Goal: Obtain resource: Obtain resource

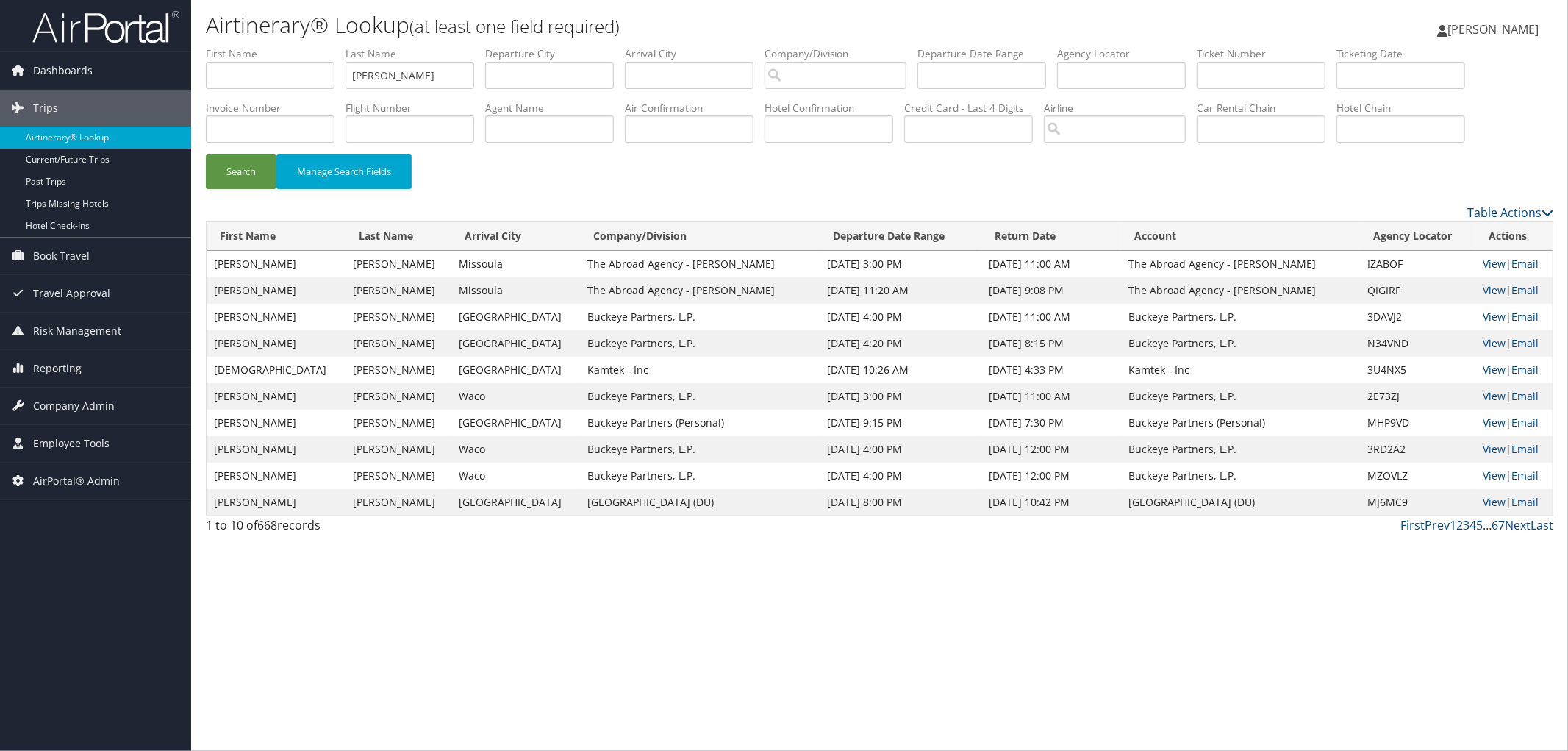
click at [61, 451] on span "Employee Tools" at bounding box center [71, 444] width 76 height 37
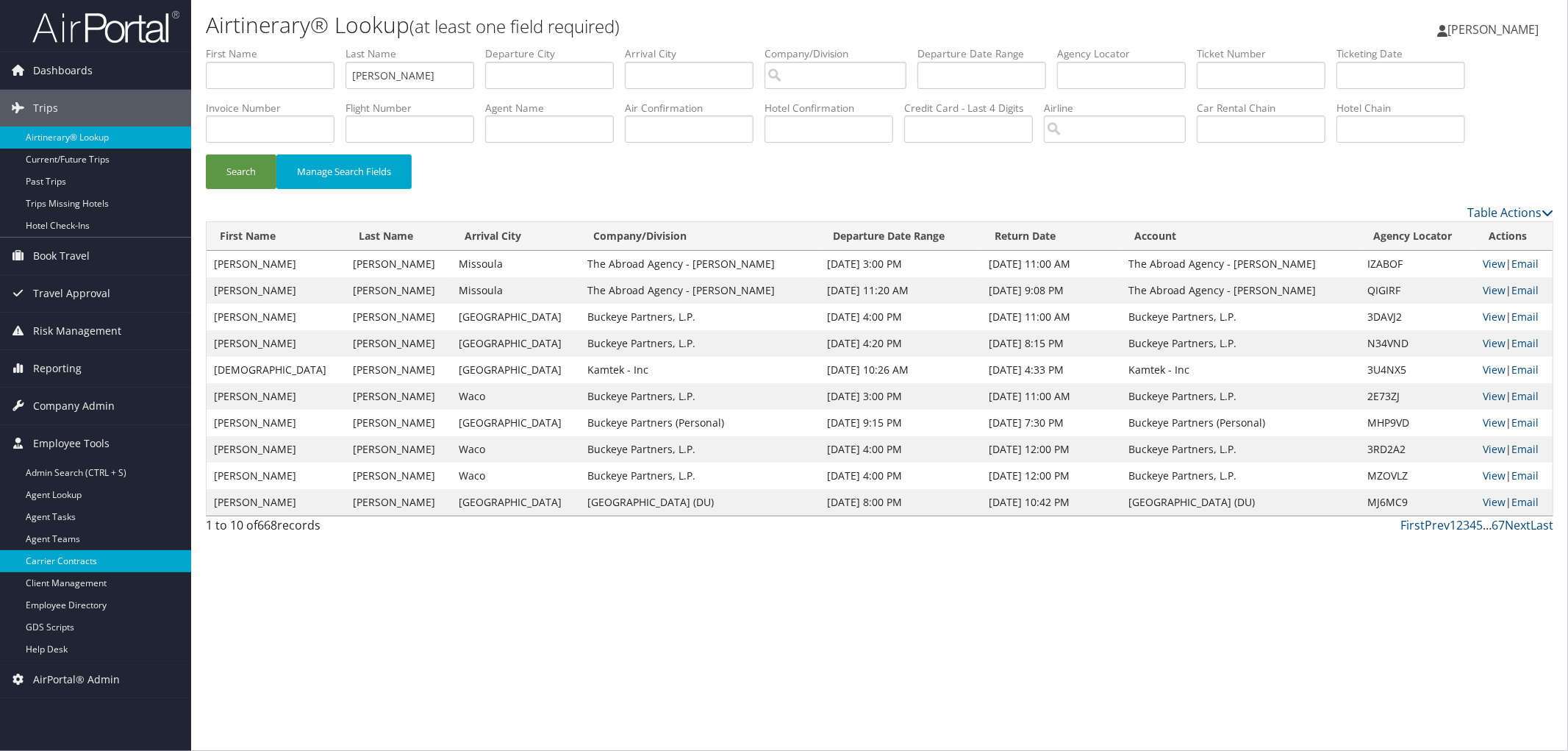
click at [90, 567] on link "Carrier Contracts" at bounding box center [95, 561] width 192 height 22
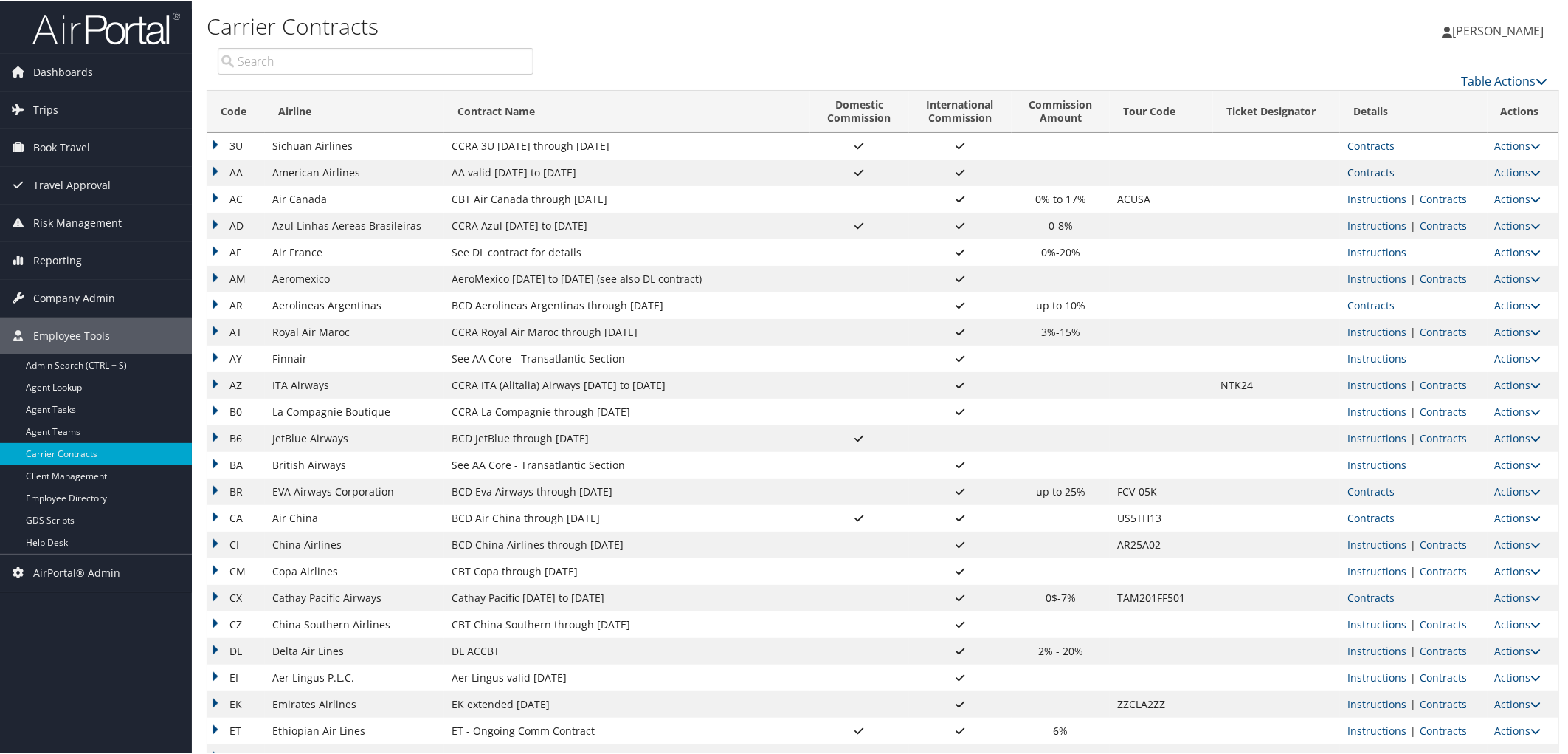
click at [1351, 168] on link "Contracts" at bounding box center [1370, 170] width 47 height 14
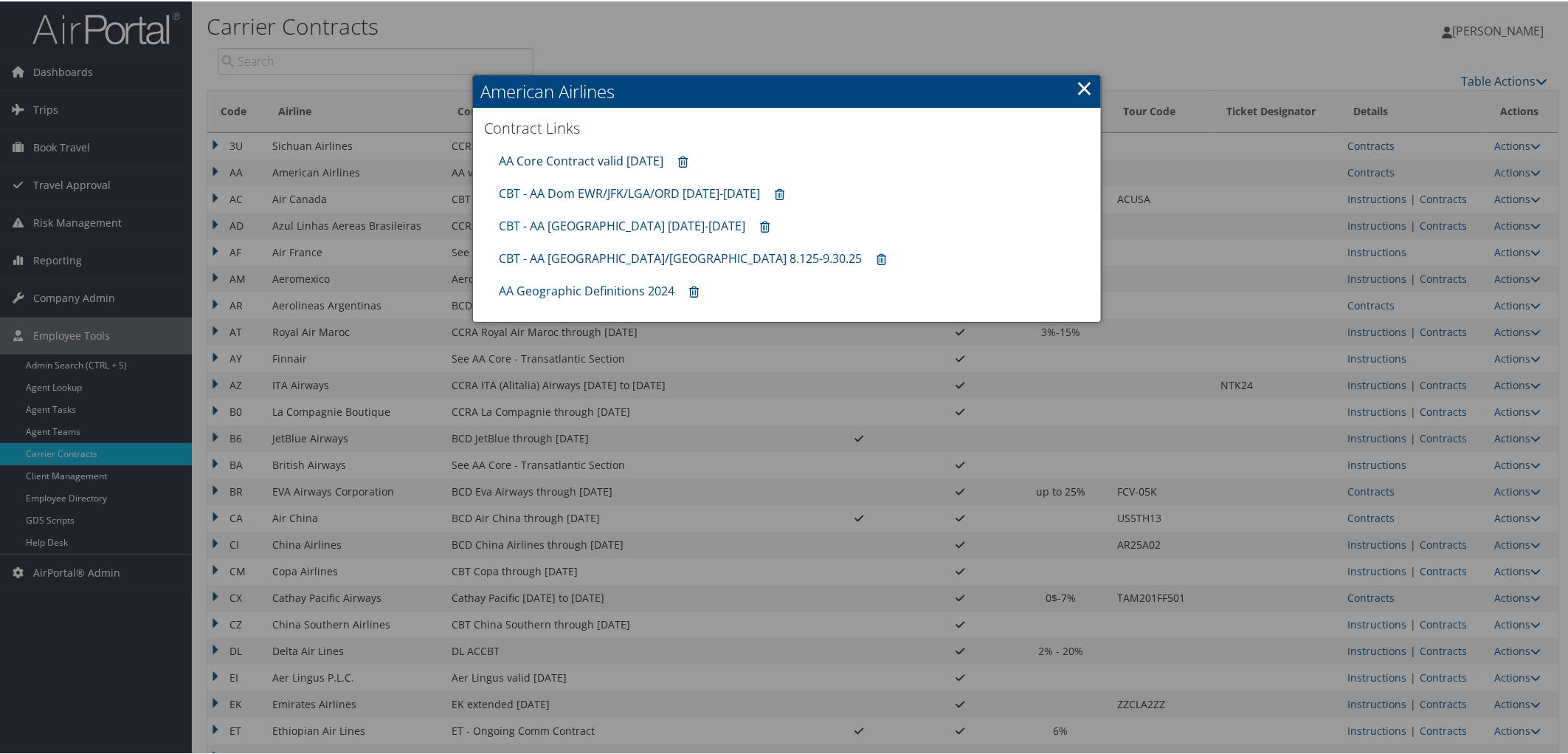
click at [601, 161] on link "AA Core Contract valid [DATE]" at bounding box center [581, 159] width 165 height 17
click at [1422, 647] on div at bounding box center [787, 377] width 1574 height 754
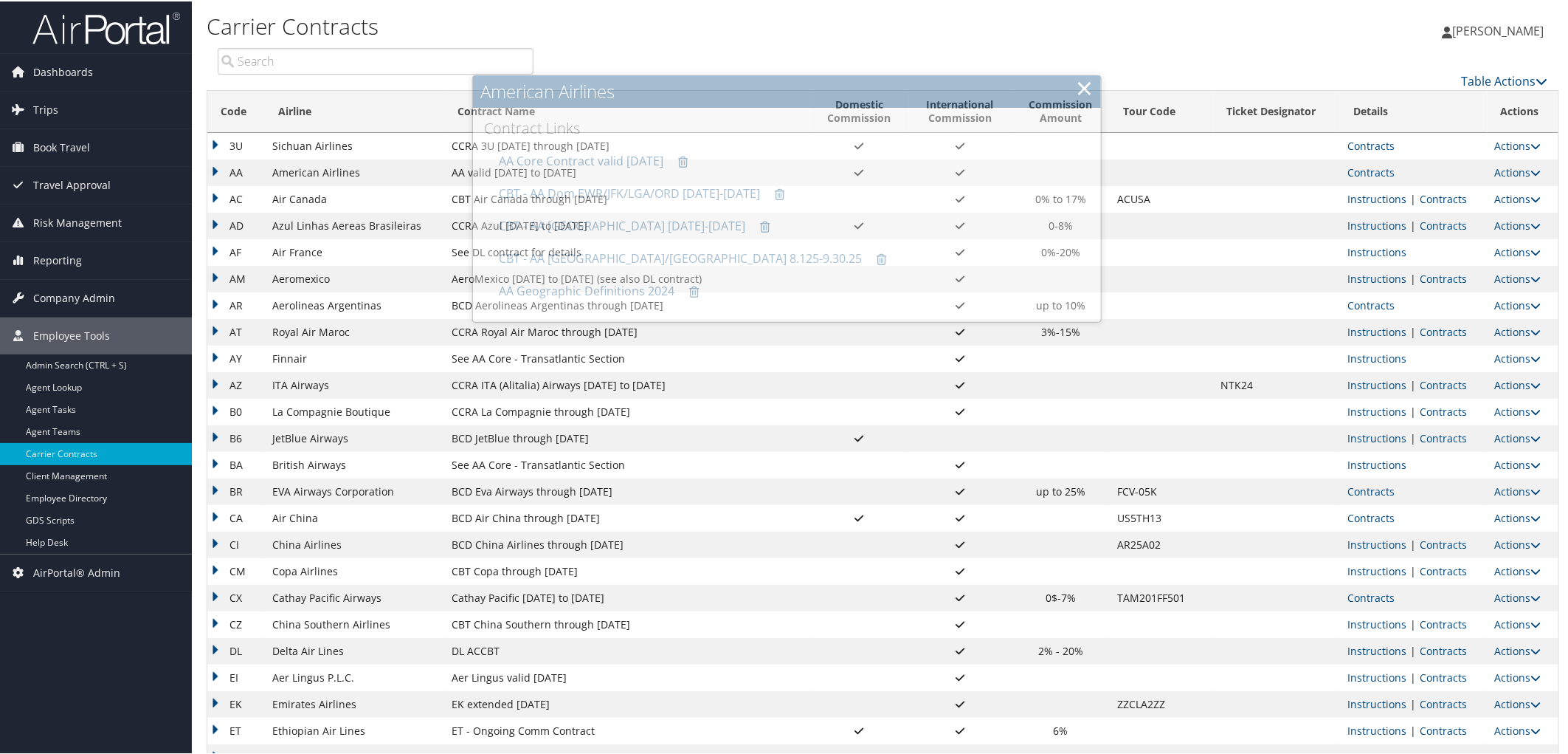
click at [1425, 651] on link "Contracts" at bounding box center [1443, 649] width 47 height 14
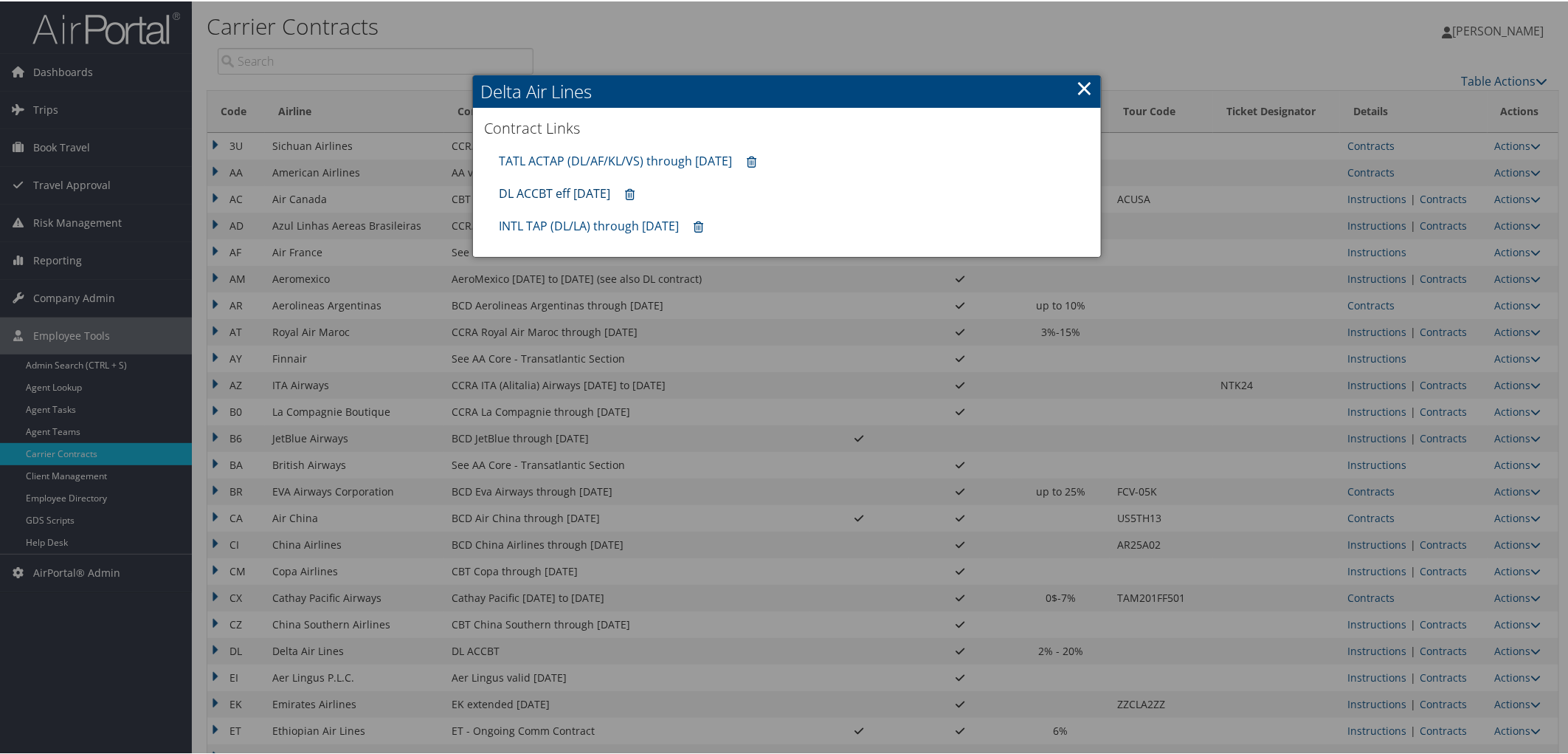
click at [549, 194] on link "DL ACCBT eff [DATE]" at bounding box center [554, 192] width 111 height 17
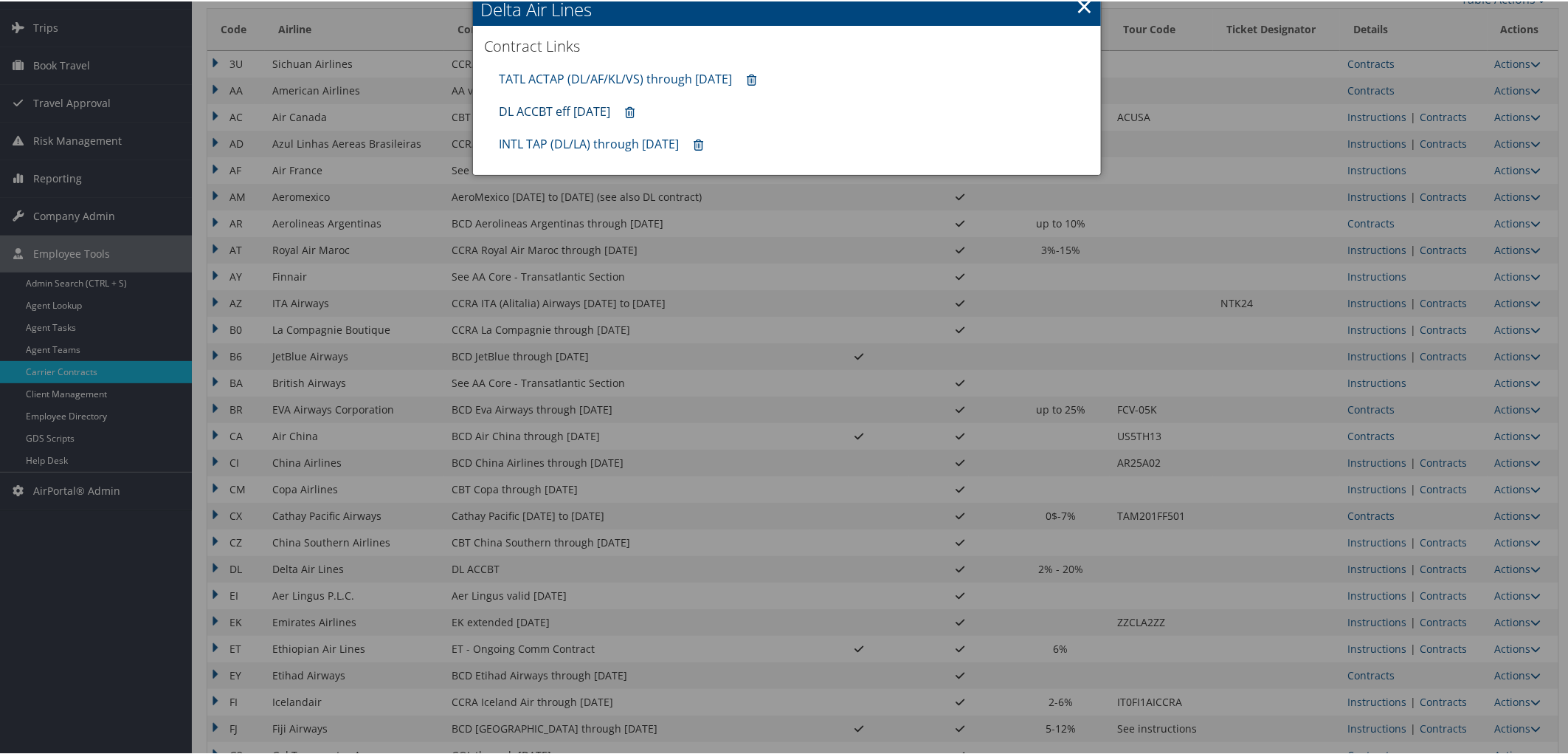
scroll to position [164, 0]
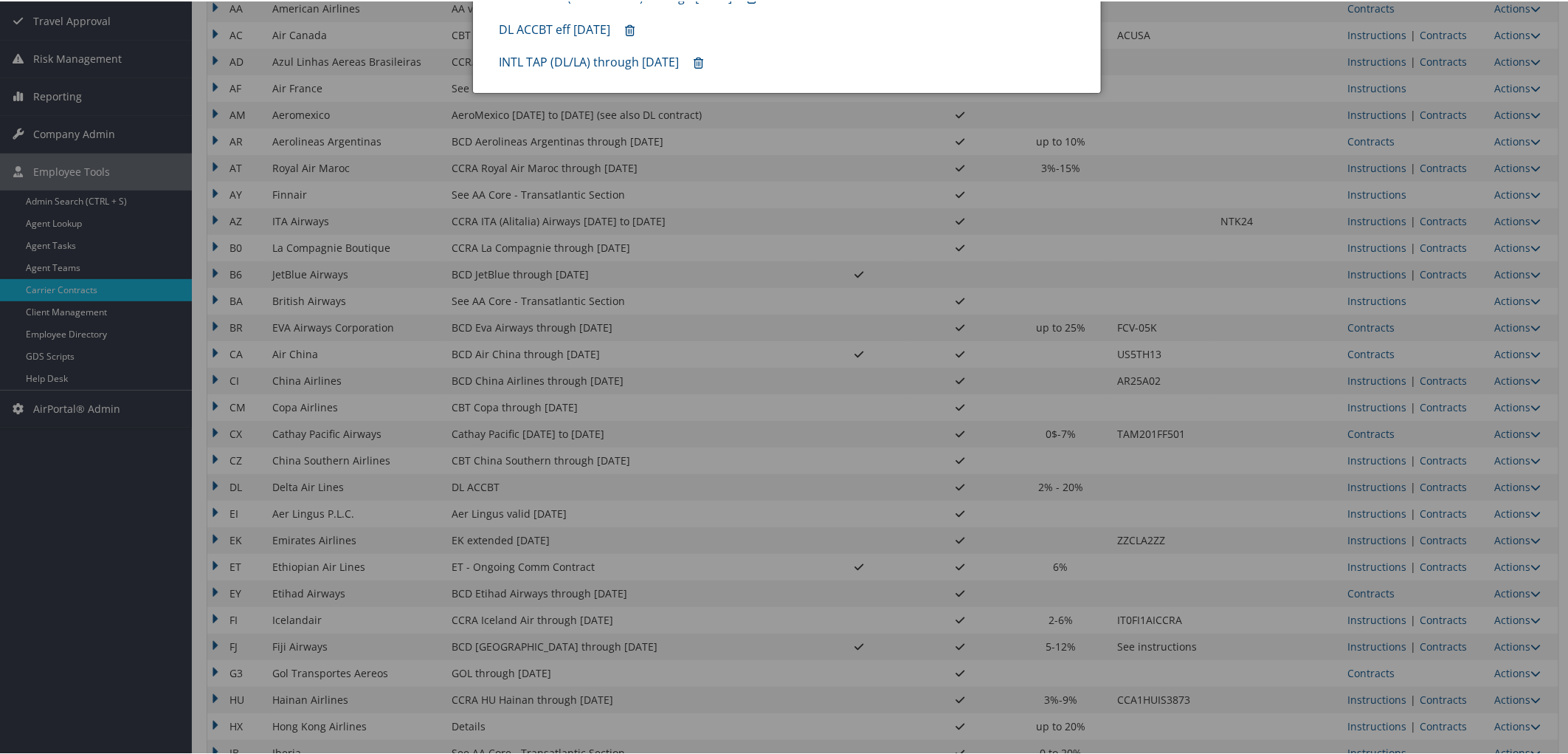
click at [1424, 535] on div at bounding box center [787, 377] width 1574 height 754
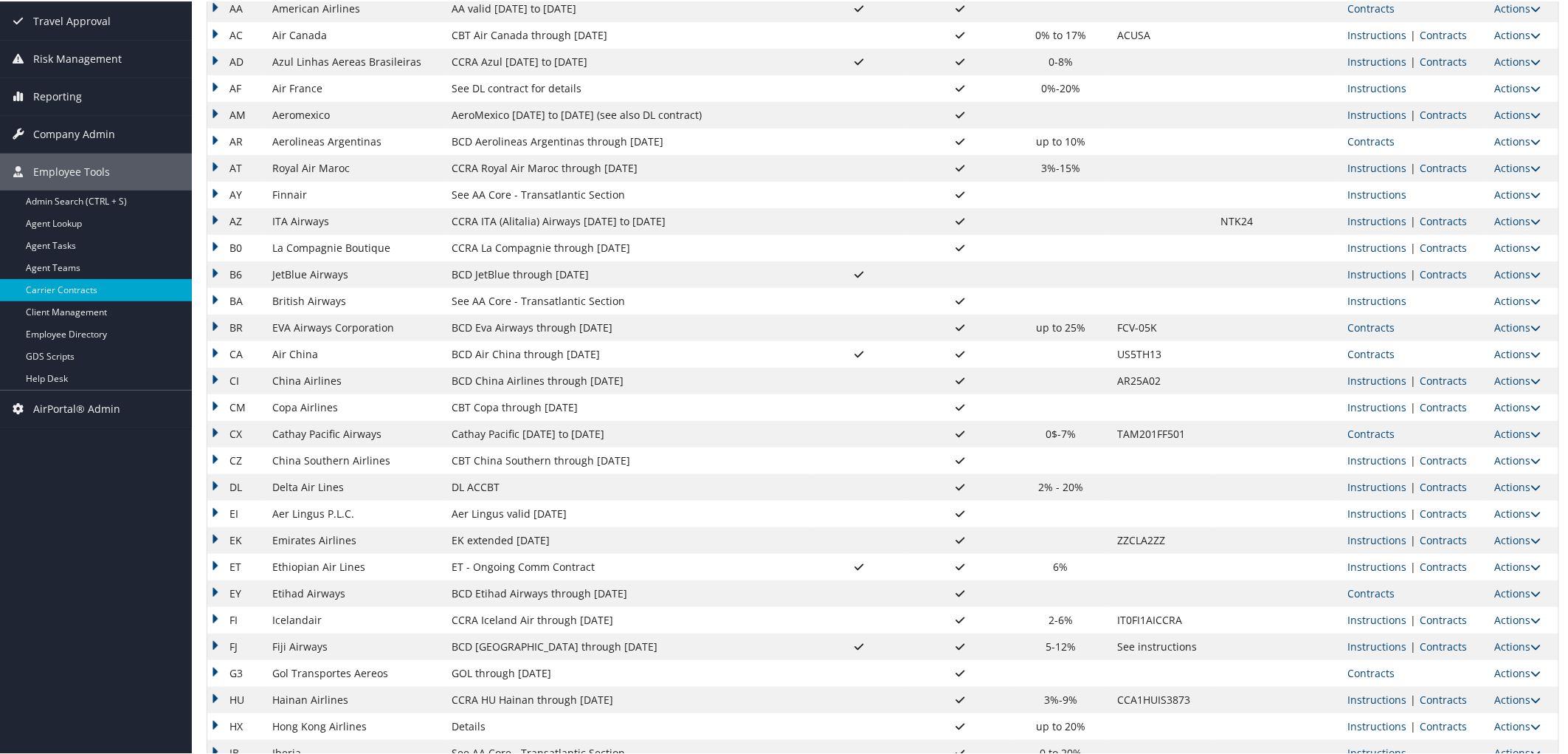
click at [1424, 535] on link "Contracts" at bounding box center [1443, 538] width 47 height 14
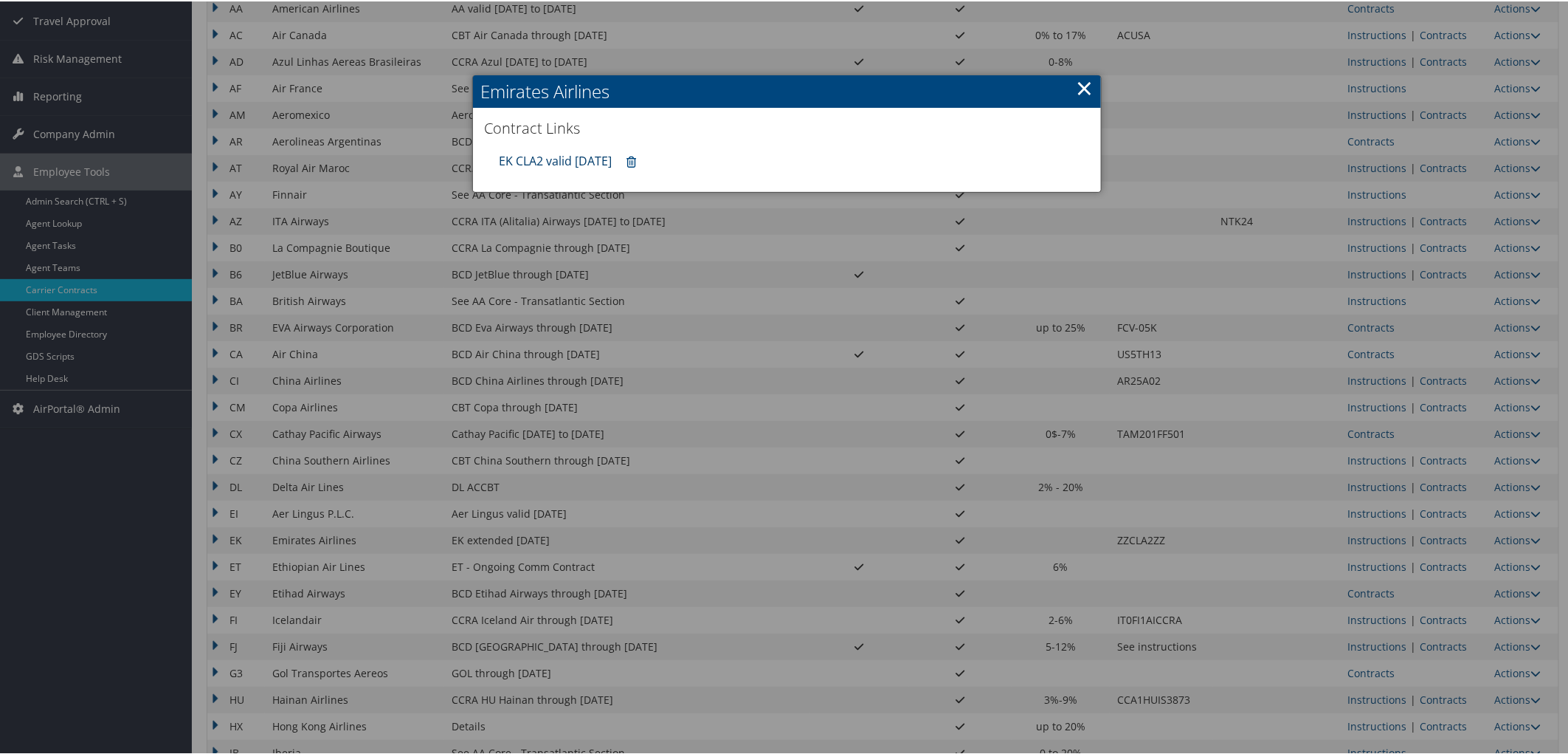
click at [537, 158] on link "EK CLA2 valid [DATE]" at bounding box center [555, 159] width 113 height 17
